Goal: Task Accomplishment & Management: Manage account settings

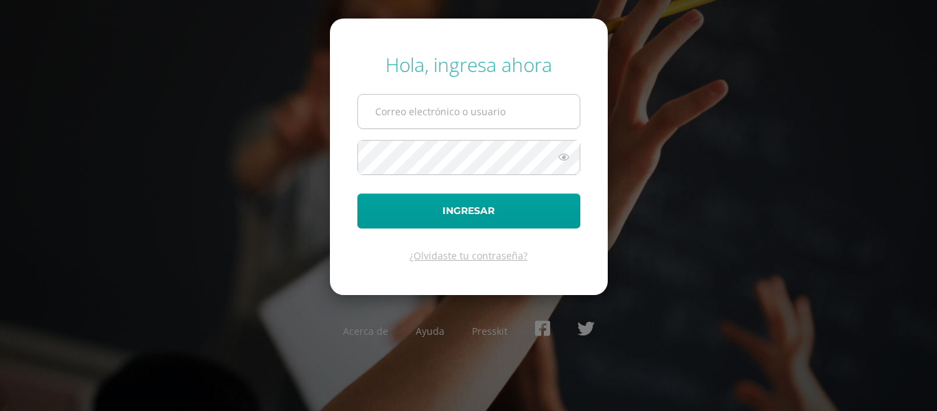
click at [432, 102] on input "text" at bounding box center [469, 112] width 222 height 34
type input "20180051fatima.edu.gt"
click at [555, 158] on icon at bounding box center [564, 157] width 18 height 16
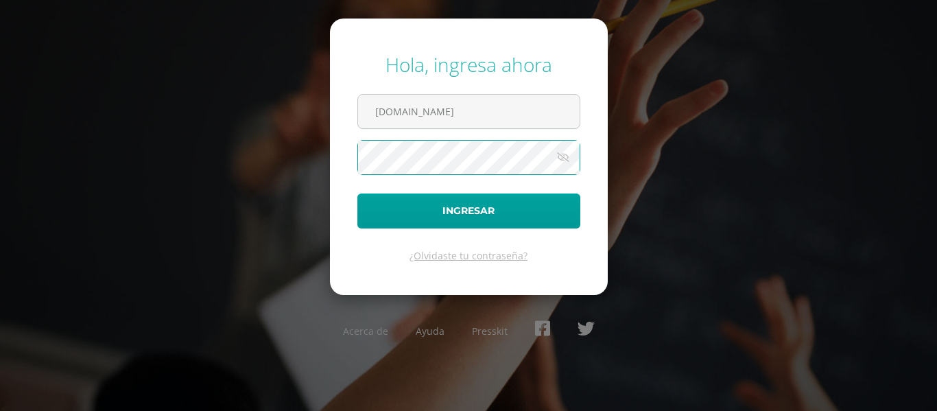
click at [357, 193] on button "Ingresar" at bounding box center [468, 210] width 223 height 35
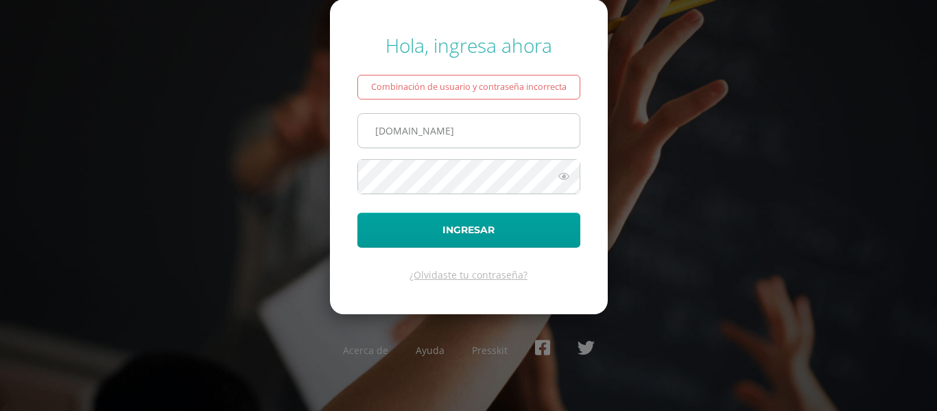
click at [423, 130] on input "20180051fatima.edu.gt" at bounding box center [469, 131] width 222 height 34
type input "20180051@fatima.edu.gt"
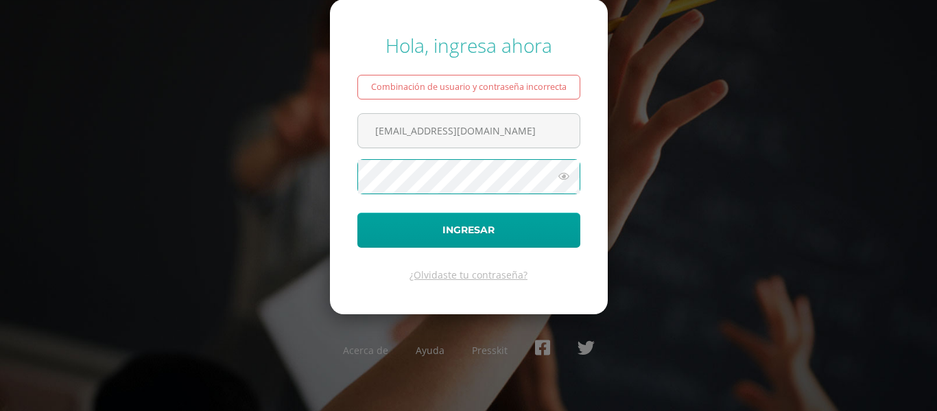
click at [357, 213] on button "Ingresar" at bounding box center [468, 230] width 223 height 35
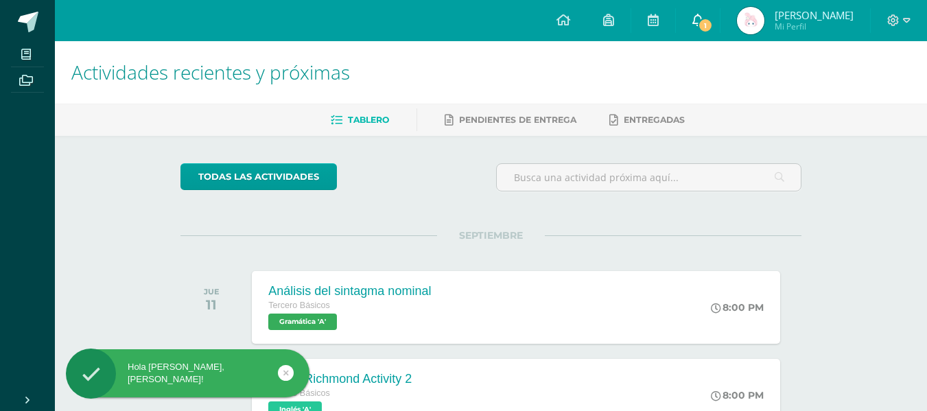
click at [694, 26] on span at bounding box center [697, 20] width 11 height 15
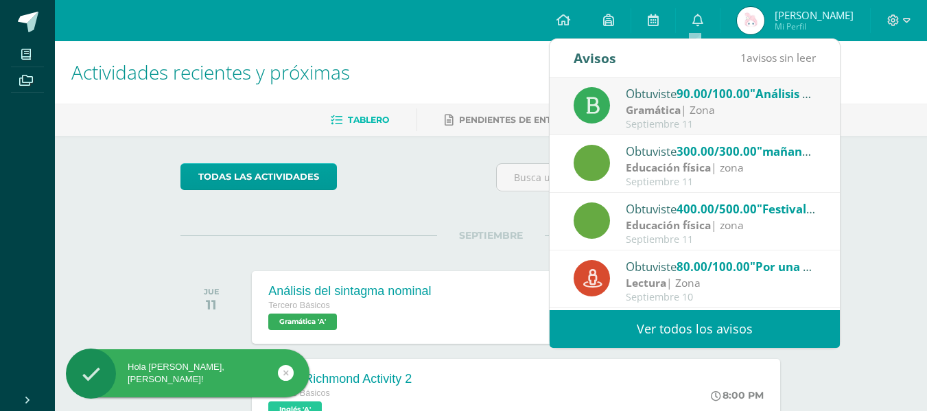
click at [727, 119] on div "Septiembre 11" at bounding box center [721, 125] width 191 height 12
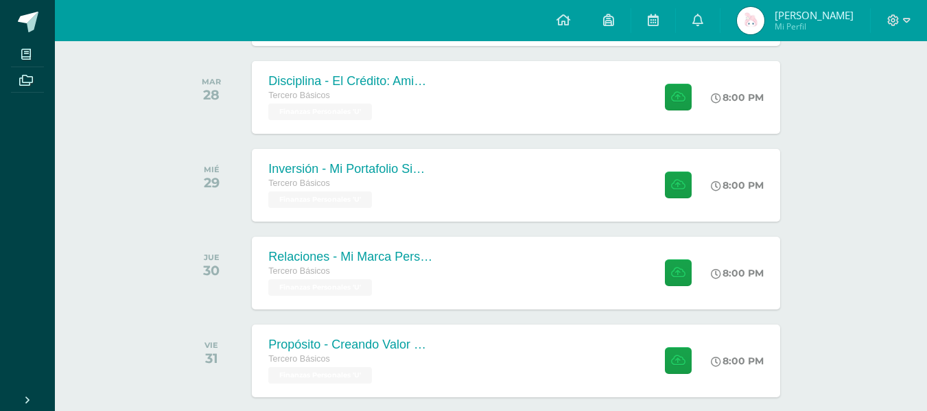
scroll to position [945, 0]
